Goal: Information Seeking & Learning: Learn about a topic

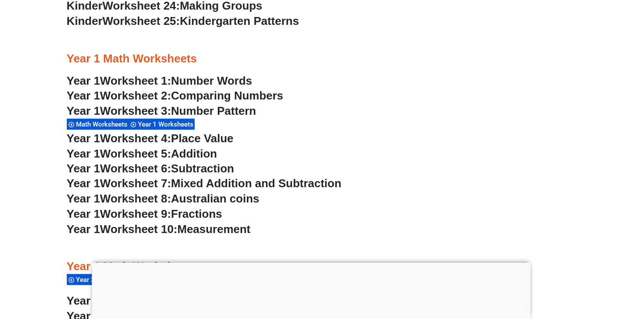
scroll to position [824, 0]
click at [243, 80] on span "Number Words" at bounding box center [211, 80] width 81 height 13
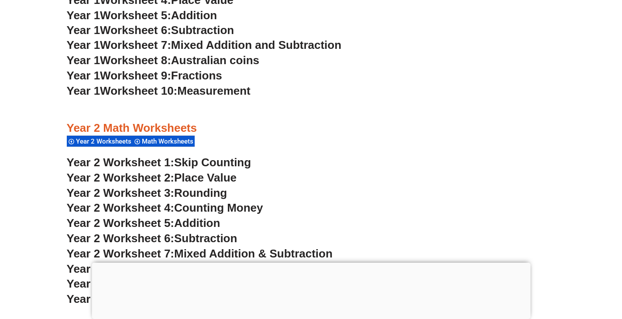
scroll to position [963, 0]
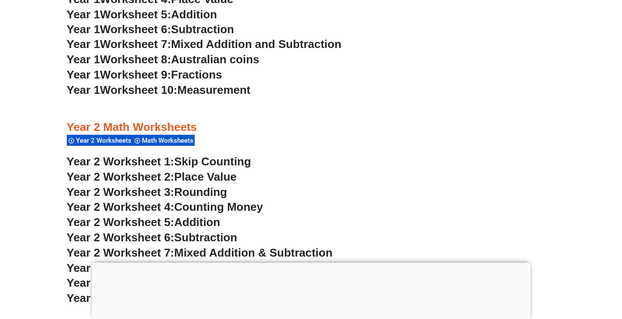
click at [207, 174] on span "Place Value" at bounding box center [205, 176] width 62 height 13
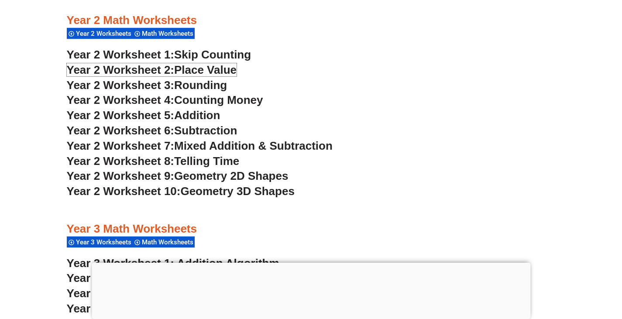
scroll to position [1073, 0]
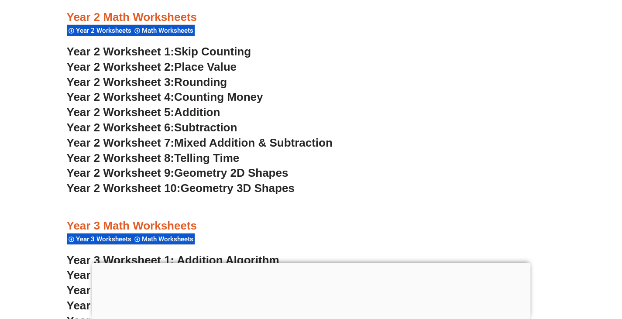
click at [216, 80] on span "Rounding" at bounding box center [200, 82] width 53 height 13
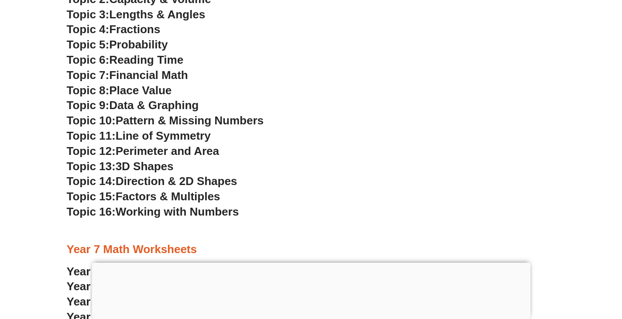
scroll to position [2432, 0]
click at [163, 89] on span "Place Value" at bounding box center [140, 89] width 62 height 13
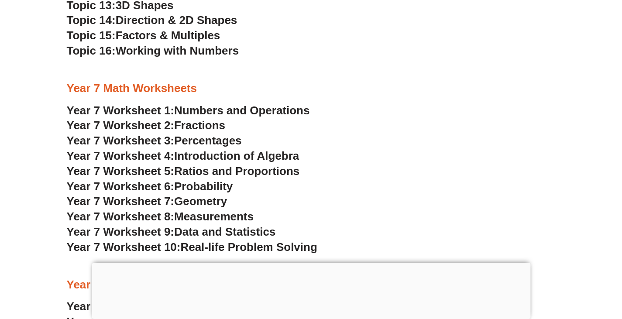
scroll to position [2595, 0]
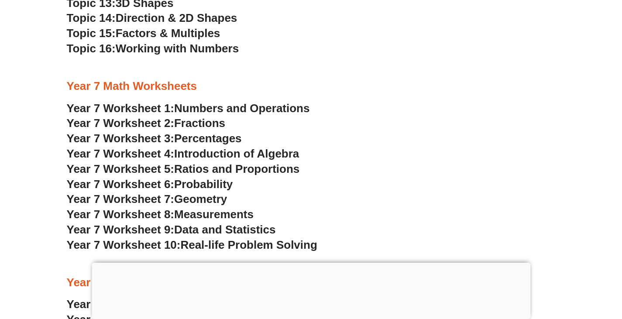
click at [235, 109] on span "Numbers and Operations" at bounding box center [241, 108] width 135 height 13
click at [214, 123] on span "Fractions" at bounding box center [199, 123] width 51 height 13
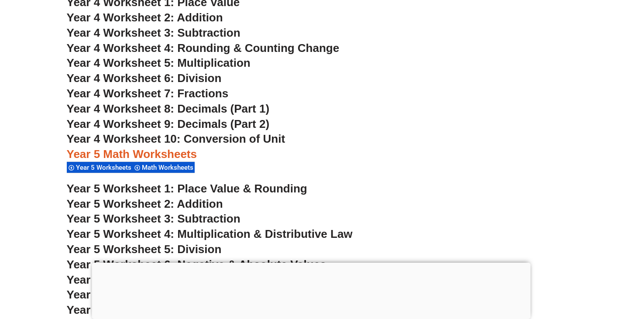
scroll to position [1685, 0]
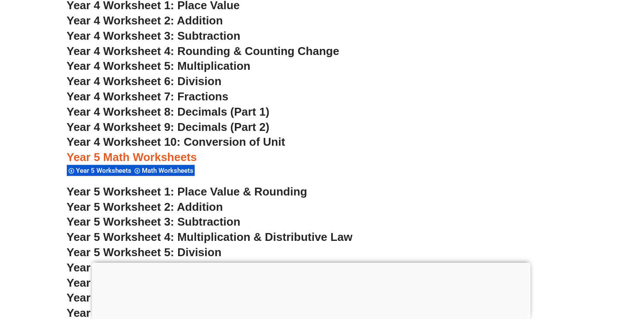
click at [203, 96] on span "Year 4 Worksheet 7: Fractions" at bounding box center [148, 96] width 162 height 13
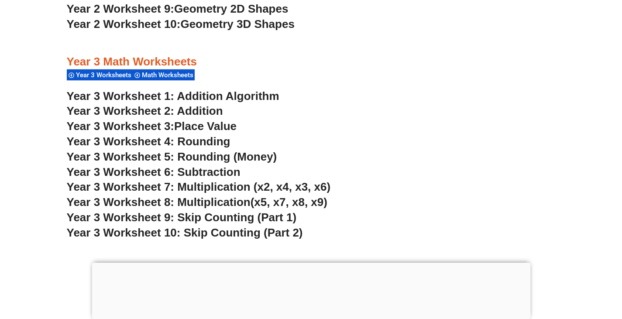
scroll to position [1238, 0]
click at [206, 141] on span "Year 3 Worksheet 4: Rounding" at bounding box center [149, 141] width 164 height 13
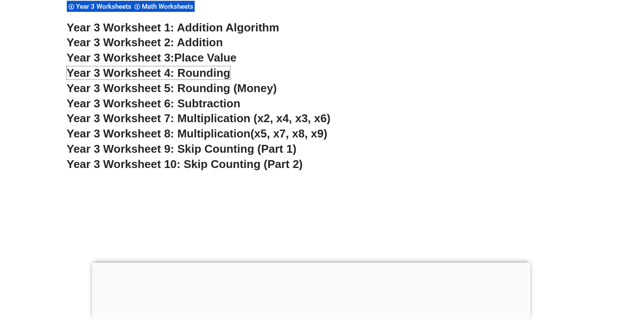
scroll to position [1307, 0]
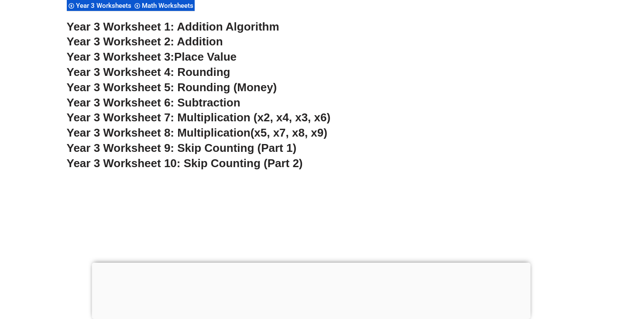
click at [252, 90] on span "Year 3 Worksheet 5: Rounding (Money)" at bounding box center [172, 87] width 211 height 13
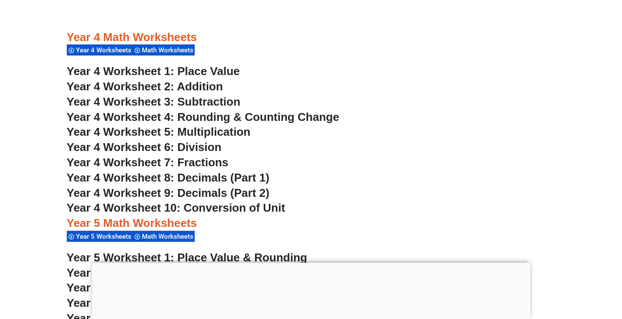
scroll to position [1619, 0]
click at [260, 115] on span "Year 4 Worksheet 4: Rounding & Counting Change" at bounding box center [203, 116] width 273 height 13
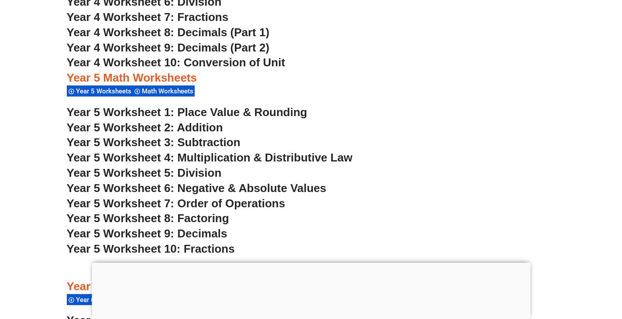
scroll to position [1765, 0]
click at [277, 112] on span "Year 5 Worksheet 1: Place Value & Rounding" at bounding box center [187, 111] width 241 height 13
click at [263, 200] on span "Year 5 Worksheet 7: Order of Operations" at bounding box center [176, 203] width 219 height 13
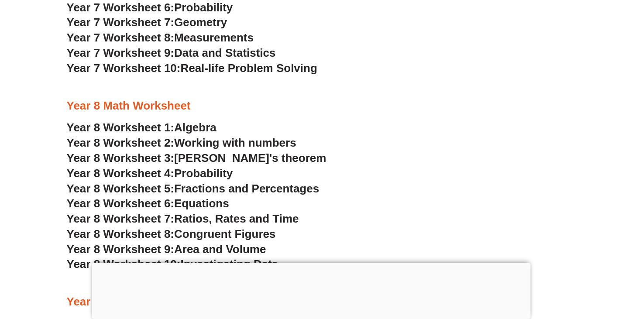
scroll to position [2772, 0]
click at [275, 139] on span "Working with numbers" at bounding box center [235, 142] width 122 height 13
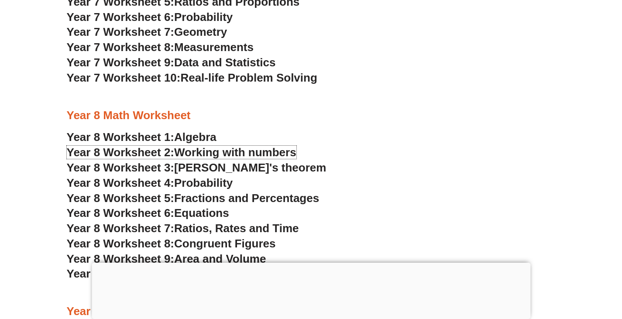
scroll to position [2875, 0]
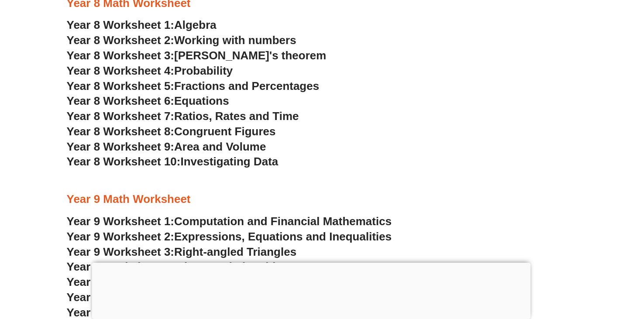
click at [266, 85] on span "Fractions and Percentages" at bounding box center [246, 86] width 145 height 13
click at [191, 24] on span "Algebra" at bounding box center [195, 24] width 42 height 13
click at [224, 40] on span "Working with numbers" at bounding box center [235, 40] width 122 height 13
